Goal: Find specific page/section

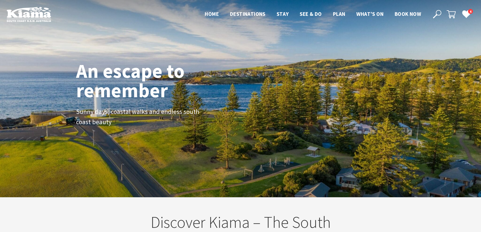
click at [437, 12] on icon at bounding box center [437, 14] width 8 height 8
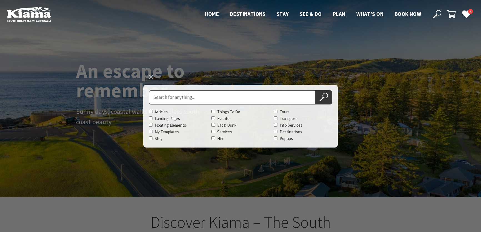
scroll to position [93, 485]
type input "ataahua"
click at [315, 90] on button "Search Now" at bounding box center [323, 97] width 17 height 14
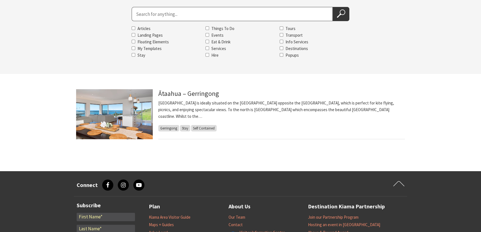
scroll to position [101, 0]
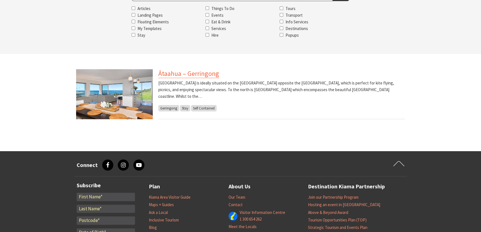
click at [183, 73] on link "Ātaahua – Gerringong" at bounding box center [188, 73] width 61 height 9
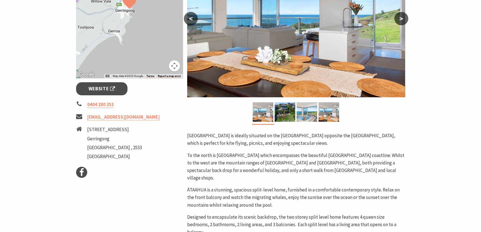
scroll to position [227, 0]
